Goal: Check status

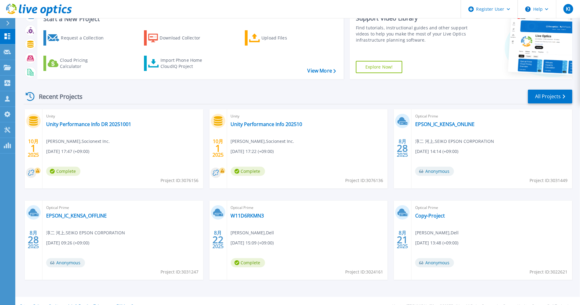
scroll to position [34, 0]
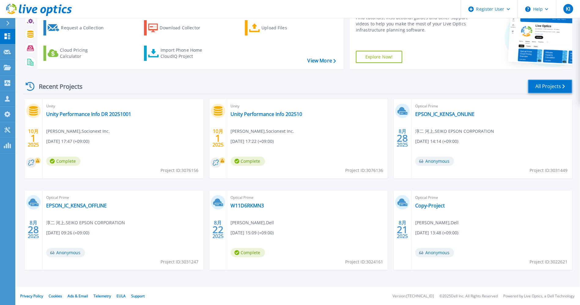
click at [554, 83] on link "All Projects" at bounding box center [550, 86] width 44 height 14
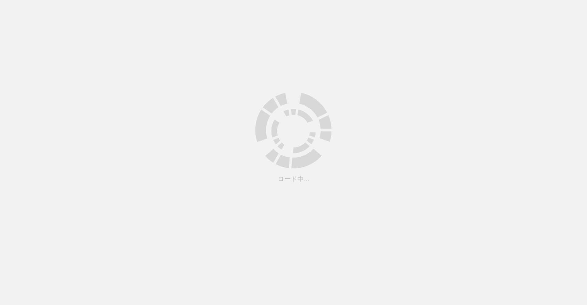
click at [271, 0] on html ".cls-1 { fill: #cecece; } .cls-1 { fill: #cecece; } ロード中..." at bounding box center [293, 0] width 587 height 0
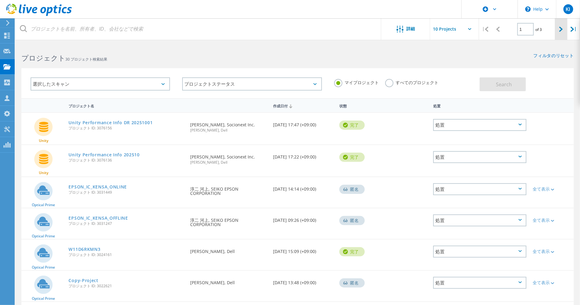
click at [561, 26] on lo-svg-helper at bounding box center [561, 28] width 4 height 5
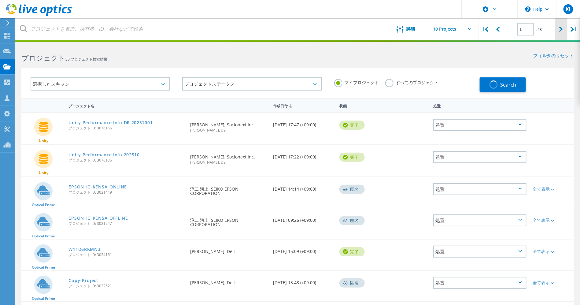
type input "2"
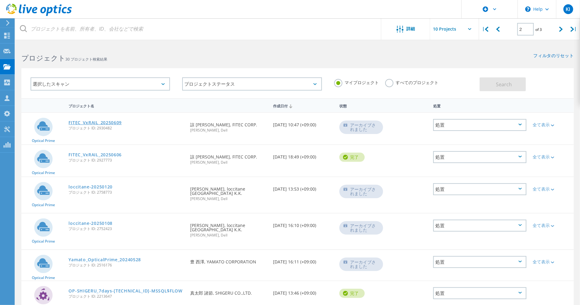
click at [118, 120] on link "FITEC_VxRAIL_20250609" at bounding box center [95, 122] width 53 height 4
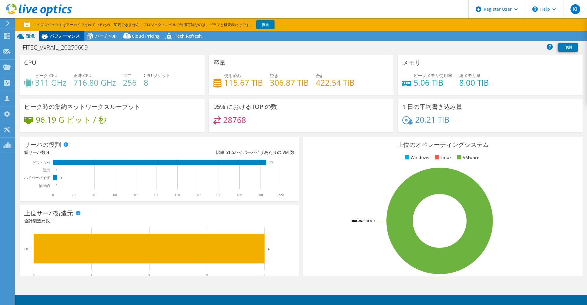
select select "[GEOGRAPHIC_DATA]"
select select "JPY"
click at [65, 31] on div "パフォーマンス" at bounding box center [61, 36] width 45 height 10
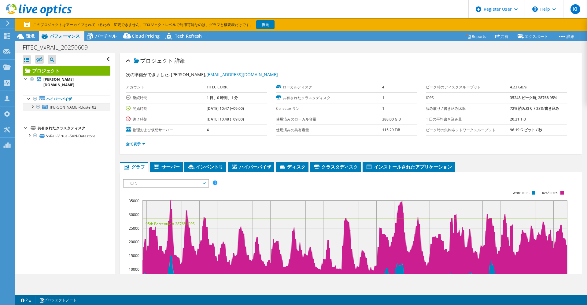
click at [32, 103] on div at bounding box center [32, 106] width 6 height 6
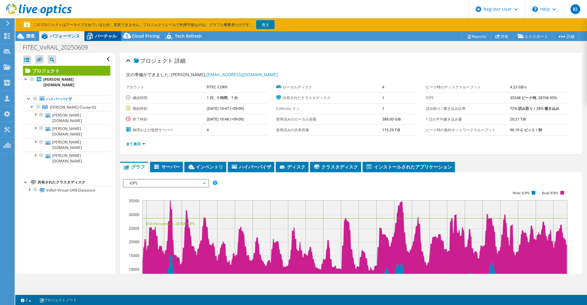
click at [110, 37] on span "バーチャル" at bounding box center [105, 36] width 21 height 6
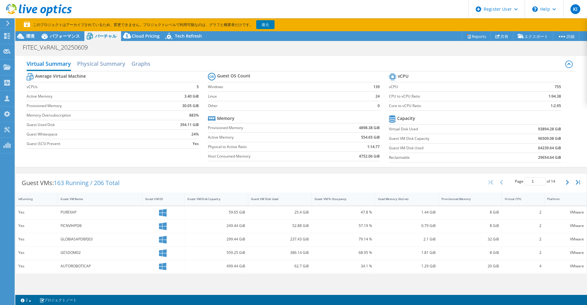
click at [395, 57] on div "Virtual Summary Physical Summary Graphs" at bounding box center [301, 64] width 549 height 14
